Goal: Check status: Check status

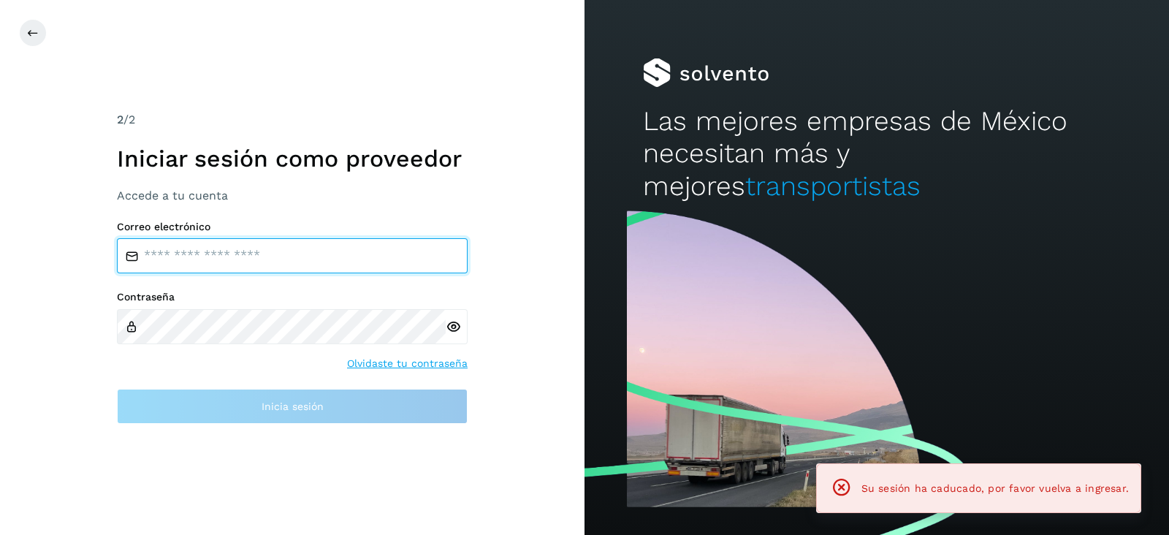
type input "**********"
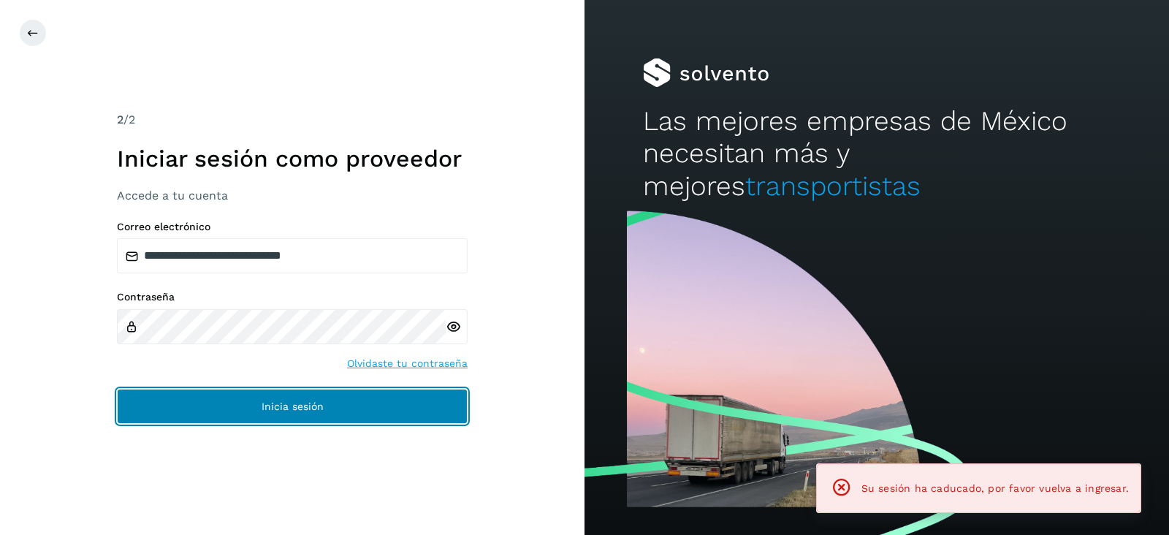
click at [197, 408] on button "Inicia sesión" at bounding box center [292, 406] width 351 height 35
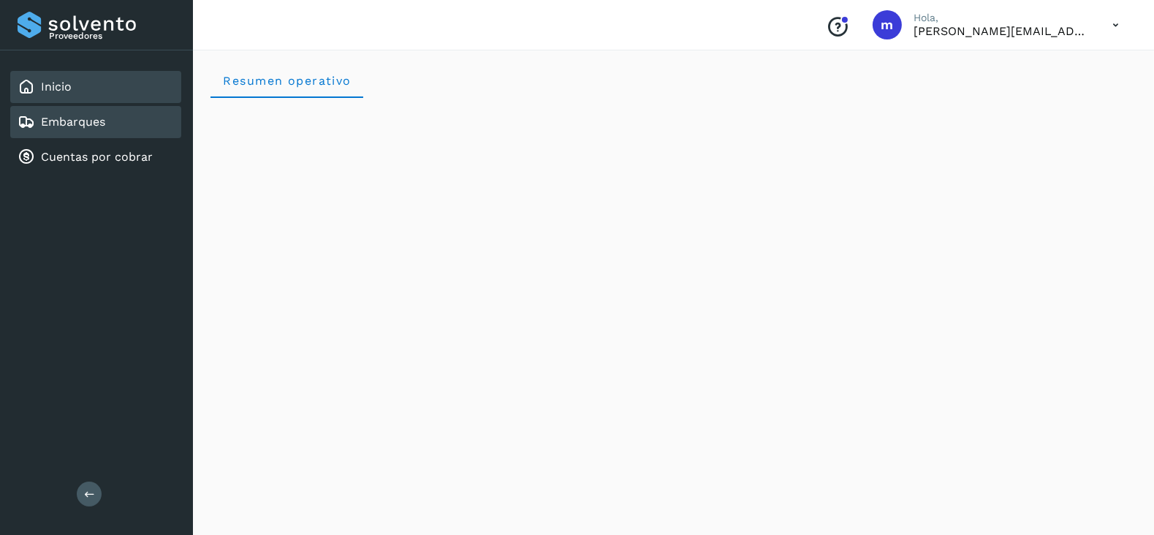
click at [109, 134] on div "Embarques" at bounding box center [95, 122] width 171 height 32
click at [109, 133] on div "Embarques" at bounding box center [95, 122] width 171 height 32
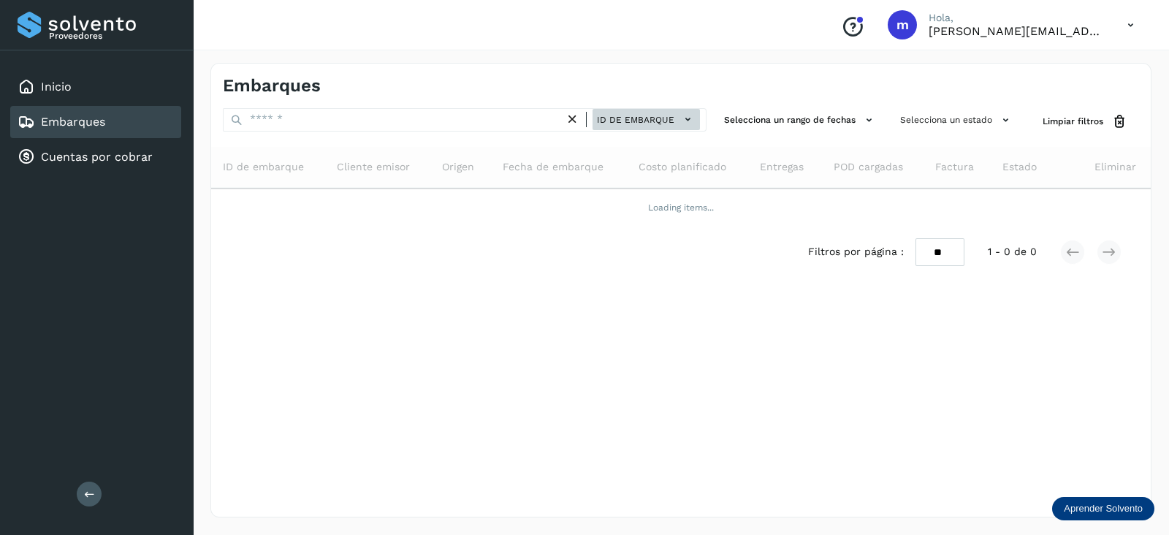
click at [649, 121] on span "ID de embarque" at bounding box center [635, 119] width 77 height 13
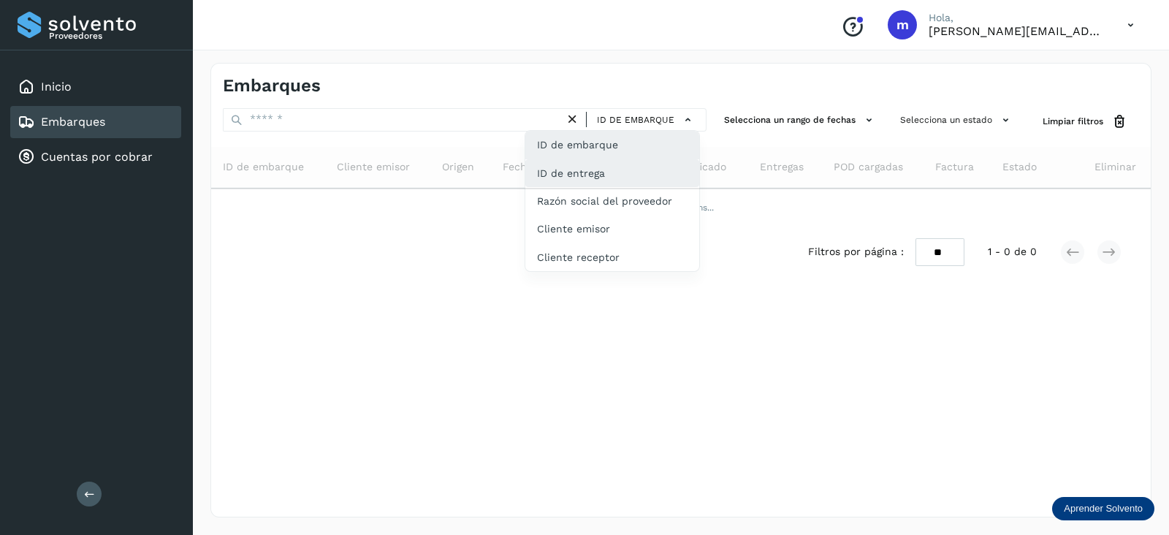
click at [625, 215] on div "ID de entrega" at bounding box center [612, 229] width 174 height 28
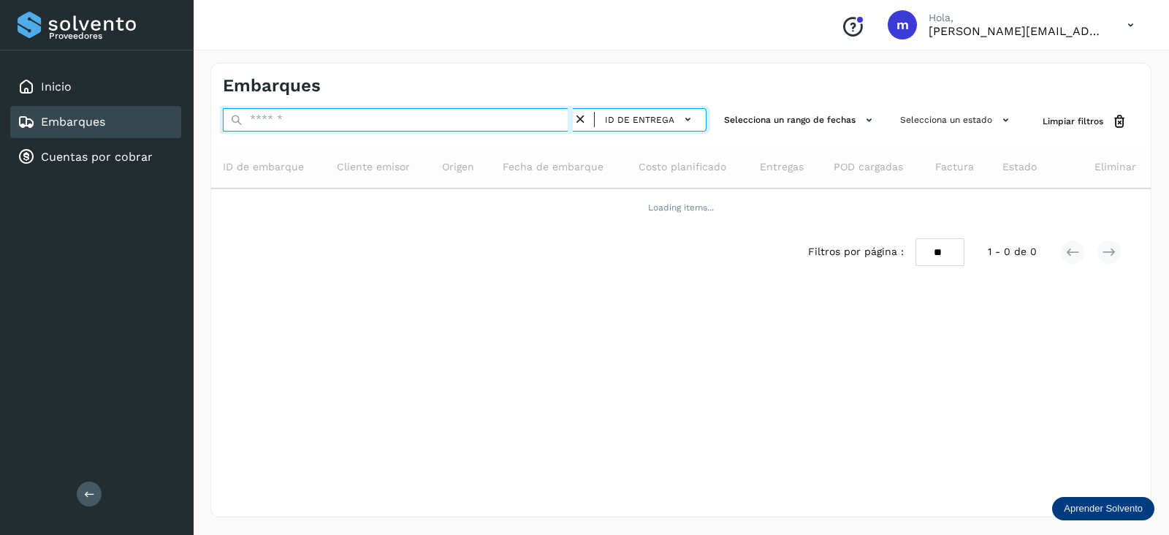
click at [365, 122] on input "text" at bounding box center [398, 119] width 350 height 23
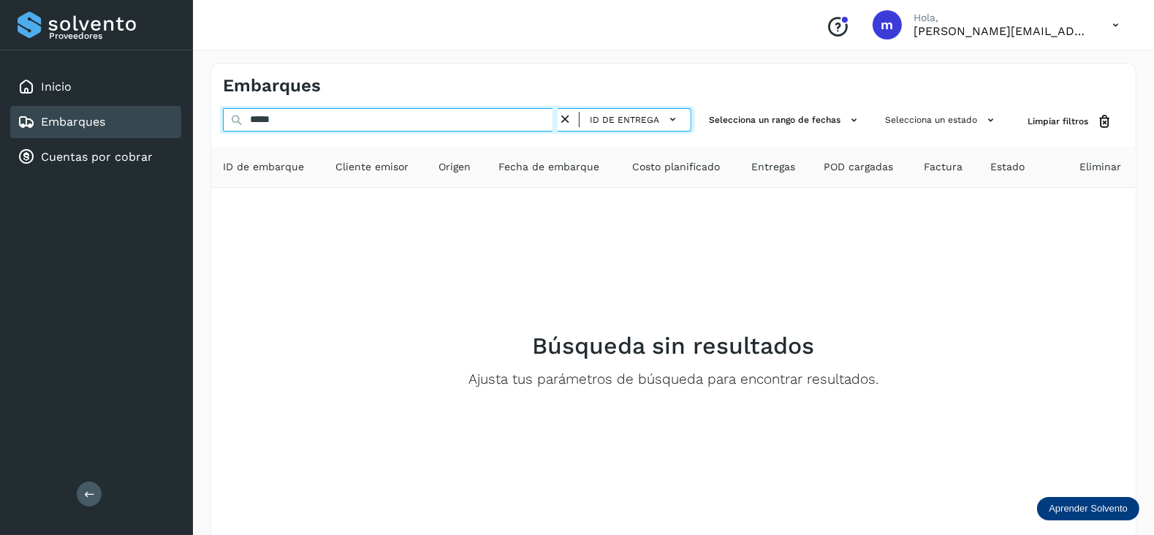
type input "*********"
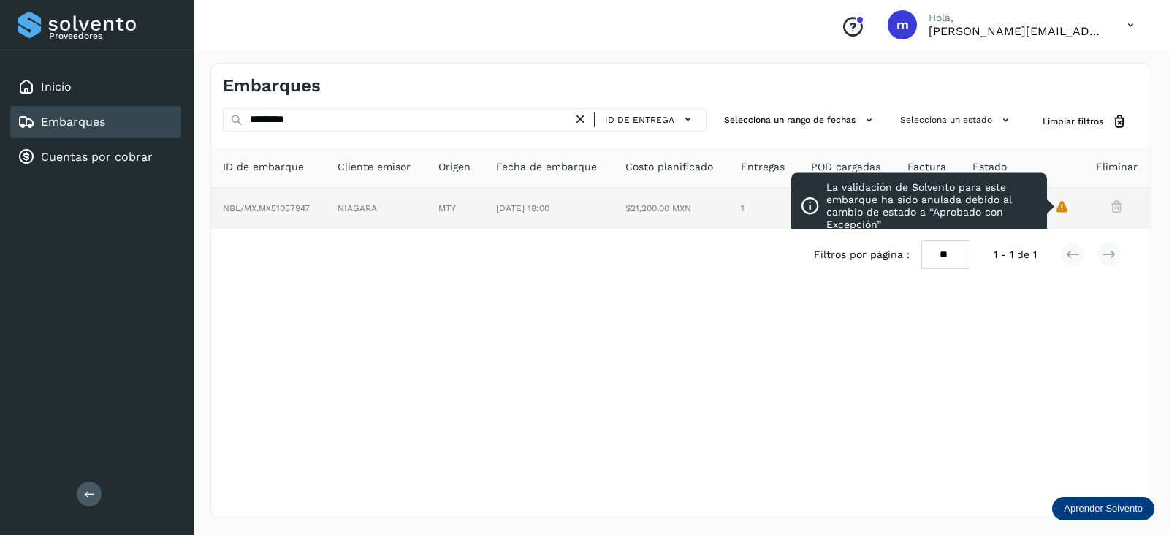
click at [1067, 207] on icon "La validación de Solvento para este embarque ha sido anulada debido al cambio d…" at bounding box center [1061, 206] width 15 height 15
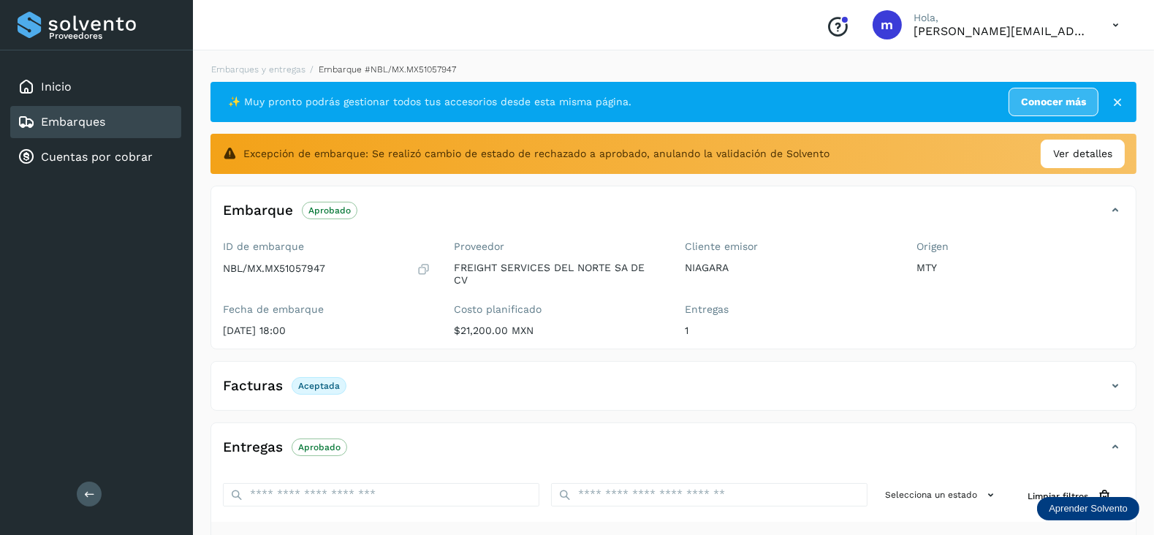
click at [1109, 24] on icon at bounding box center [1115, 25] width 30 height 30
click at [985, 69] on div "Cerrar sesión" at bounding box center [1043, 66] width 174 height 28
